Goal: Task Accomplishment & Management: Use online tool/utility

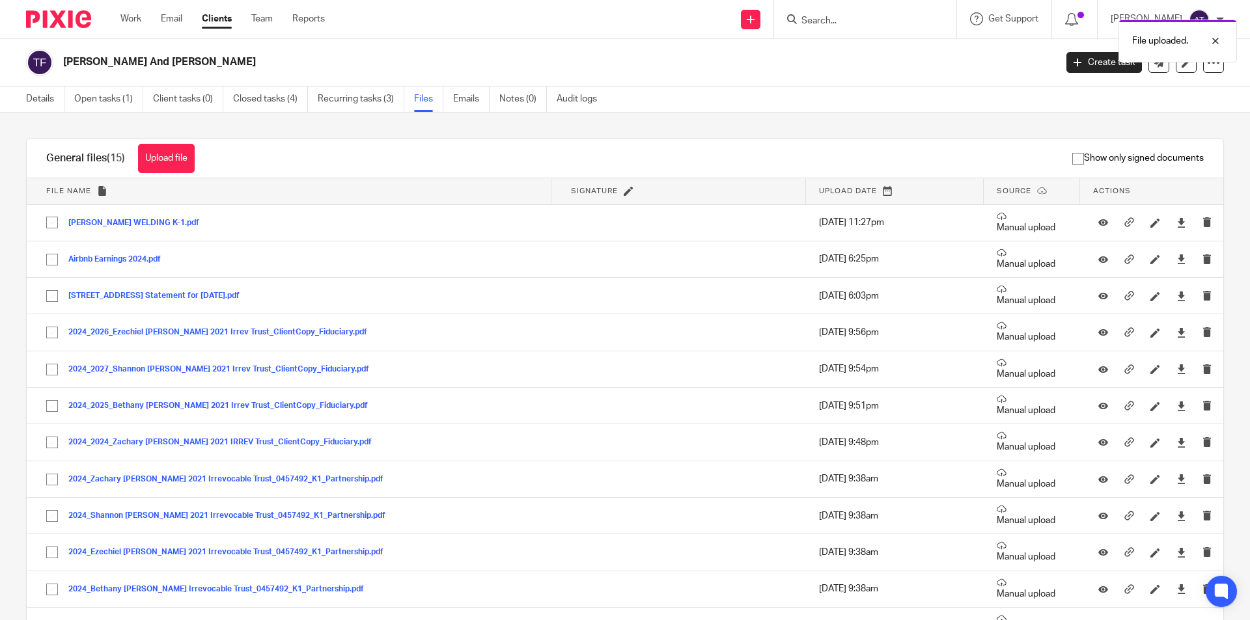
click at [167, 160] on button "Upload file" at bounding box center [166, 158] width 57 height 29
click at [162, 153] on button "Upload file" at bounding box center [166, 158] width 57 height 29
click at [177, 159] on button "Upload file" at bounding box center [166, 158] width 57 height 29
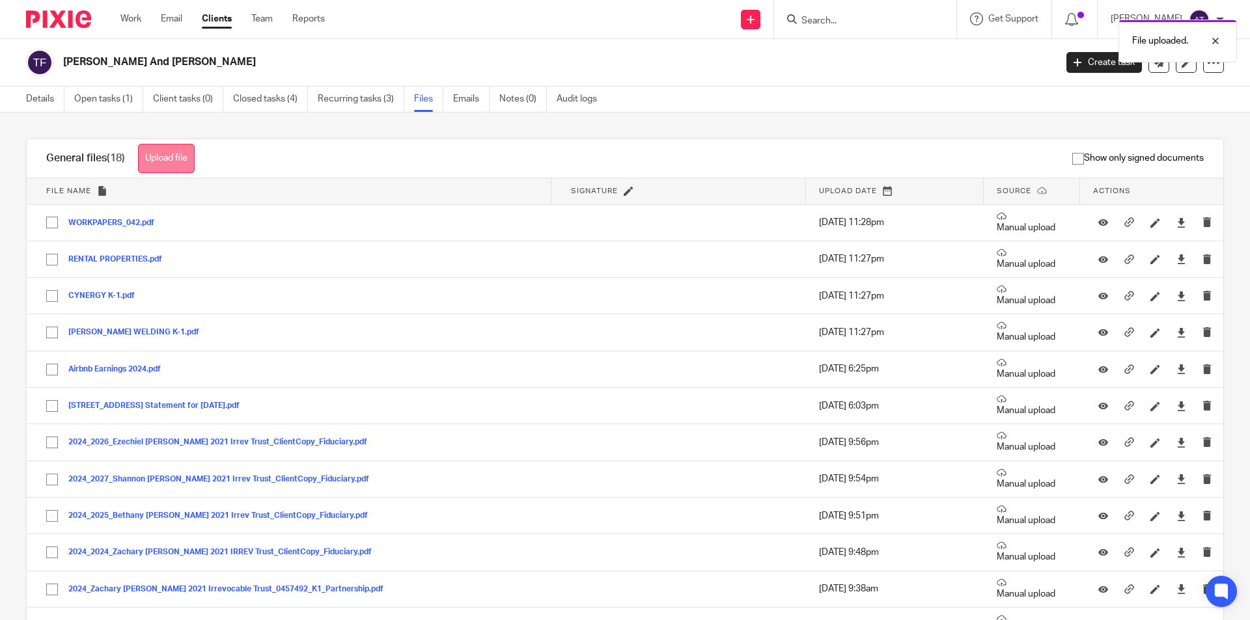
click at [167, 152] on button "Upload file" at bounding box center [166, 158] width 57 height 29
